Goal: Information Seeking & Learning: Learn about a topic

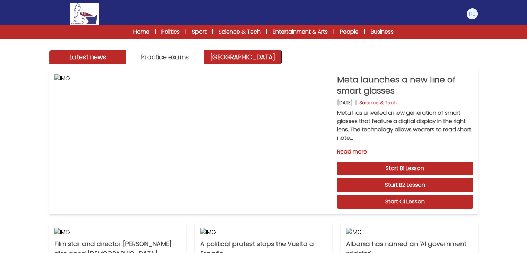
click at [226, 59] on link "[GEOGRAPHIC_DATA]" at bounding box center [242, 57] width 77 height 14
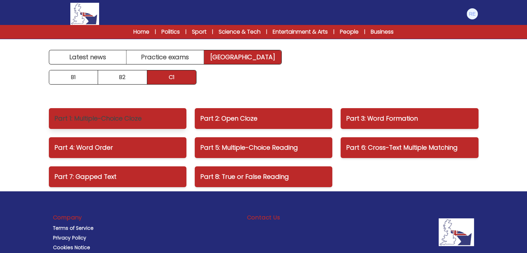
click at [119, 121] on p "Part 1: Multiple-Choice Cloze" at bounding box center [117, 119] width 126 height 10
